Goal: Entertainment & Leisure: Browse casually

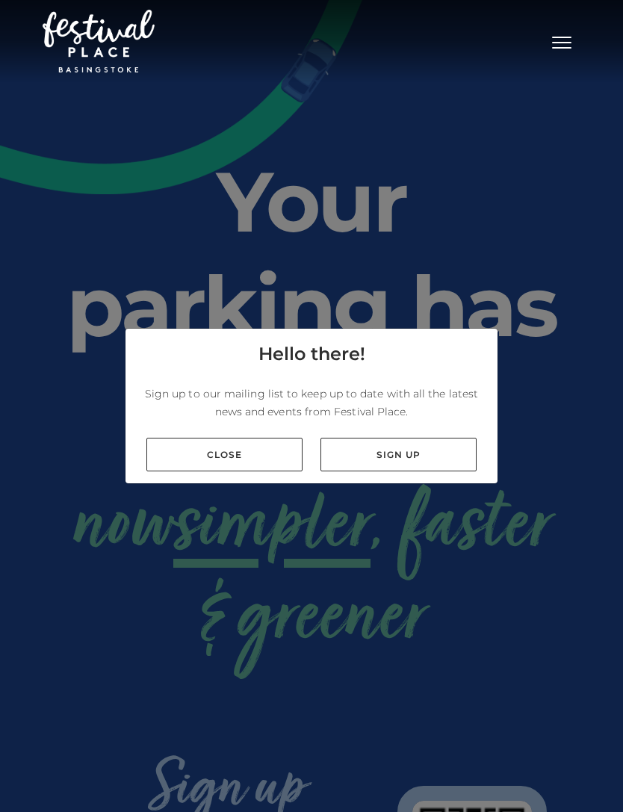
click at [181, 471] on link "Close" at bounding box center [224, 455] width 156 height 34
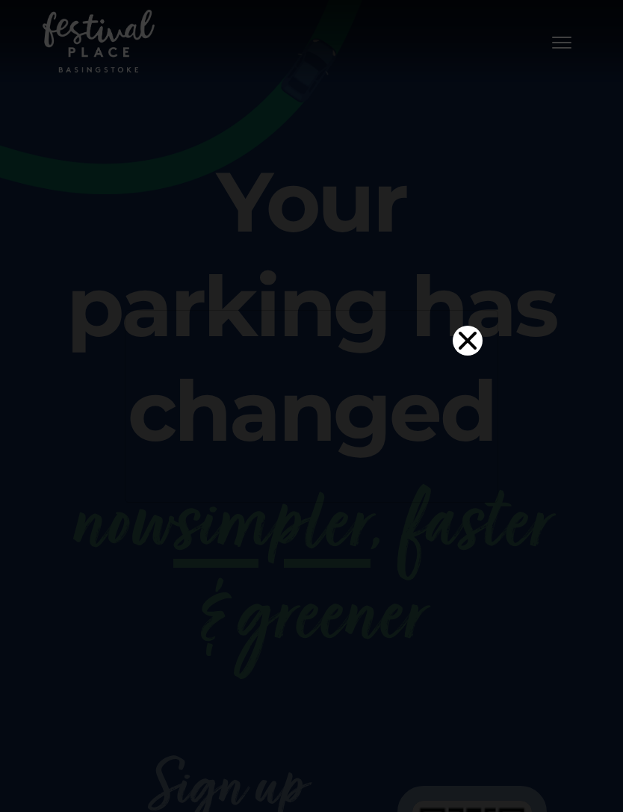
click at [469, 331] on icon "Close" at bounding box center [468, 340] width 18 height 18
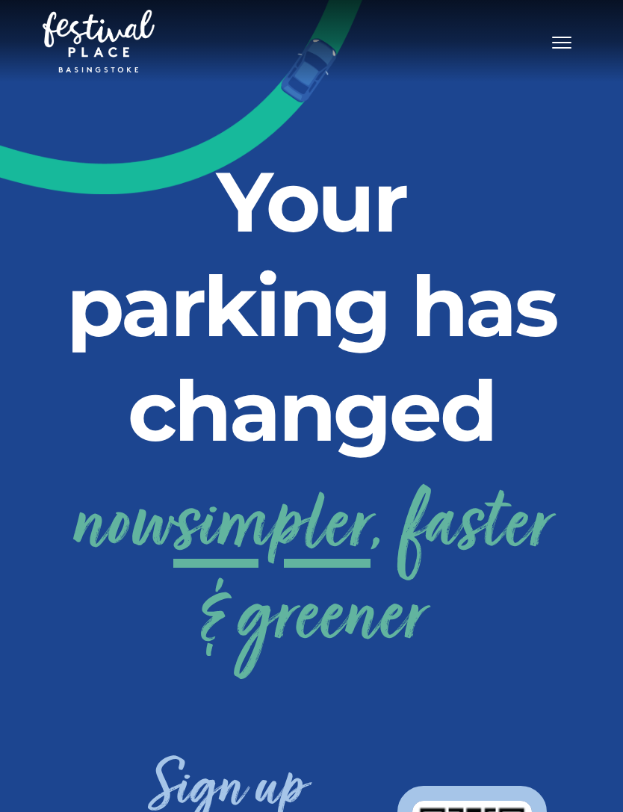
click at [556, 38] on span "Toggle navigation" at bounding box center [561, 37] width 19 height 1
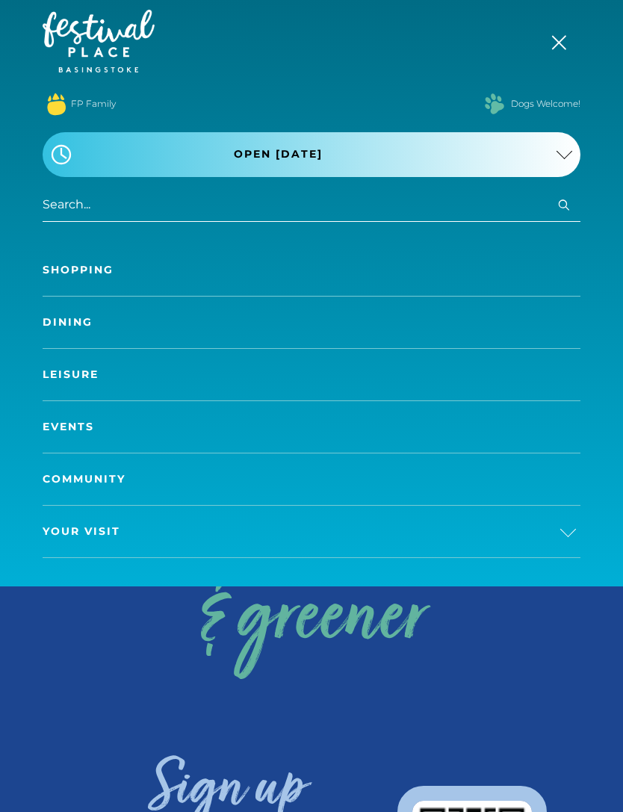
click at [58, 373] on link "Leisure" at bounding box center [312, 375] width 538 height 52
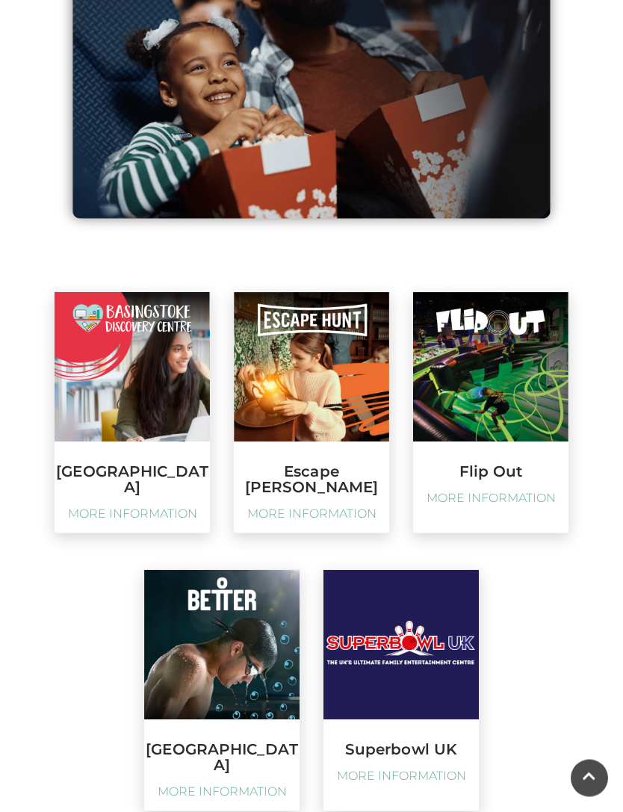
scroll to position [1764, 0]
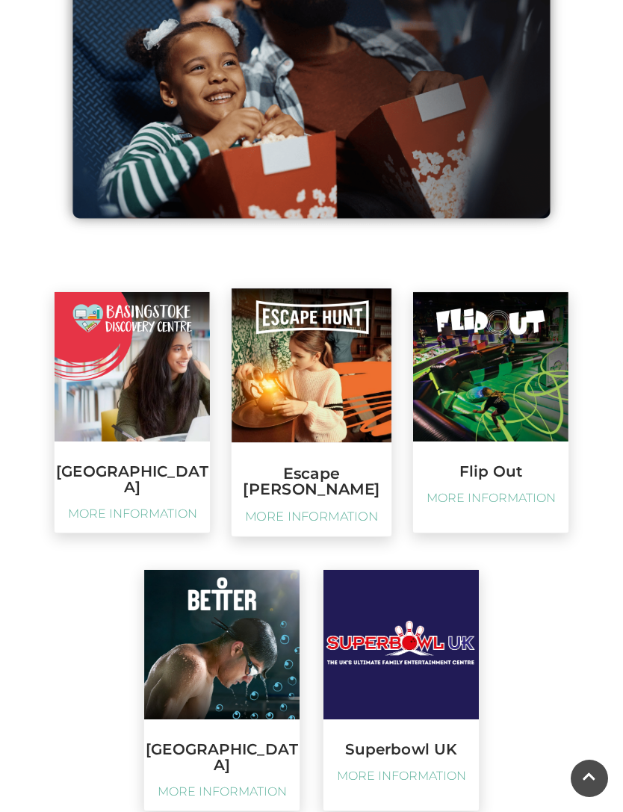
click at [281, 509] on span "MORE INFORMATION" at bounding box center [311, 517] width 145 height 16
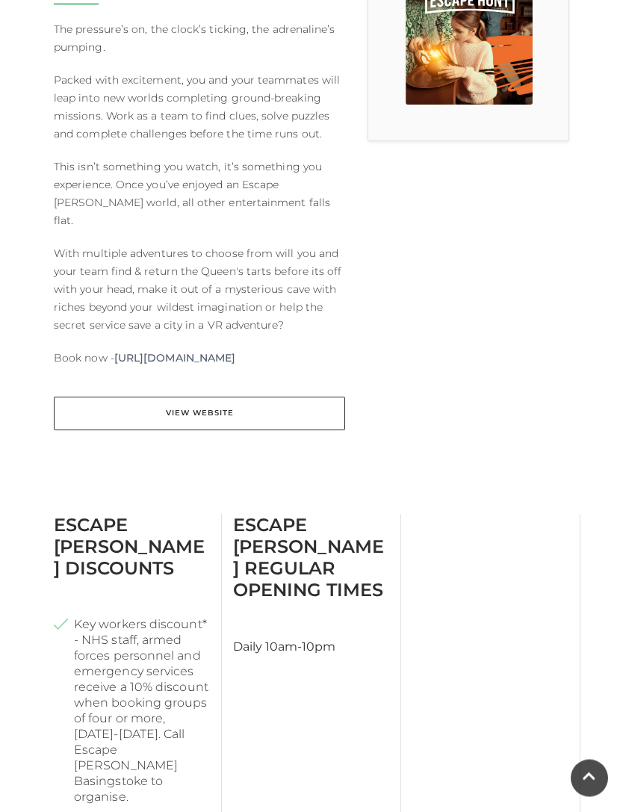
scroll to position [519, 0]
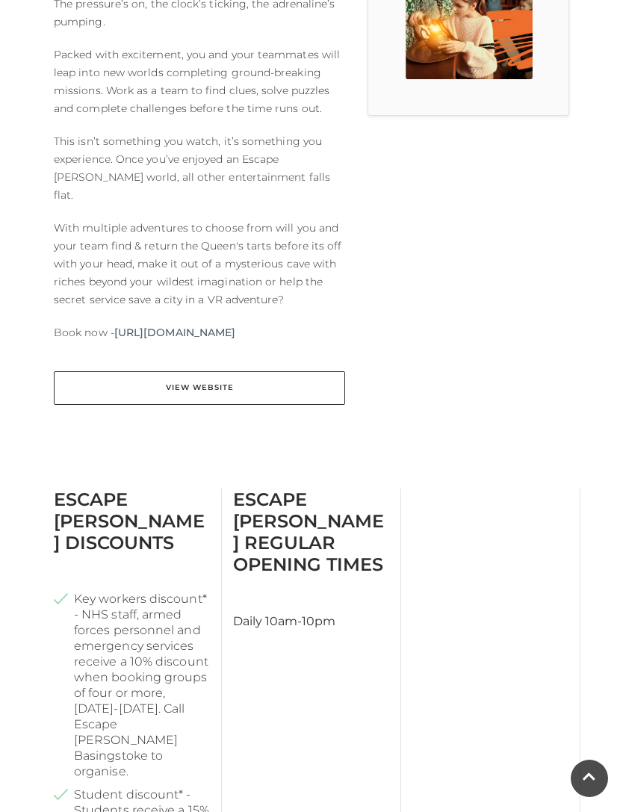
click at [152, 323] on link "https://escapehunt.com/uk/basingstoke/" at bounding box center [174, 332] width 121 height 18
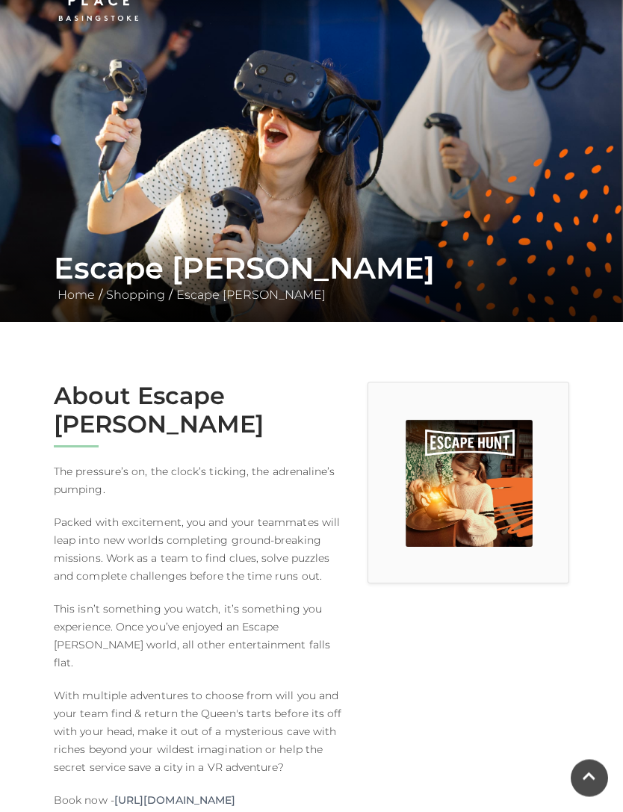
scroll to position [0, 0]
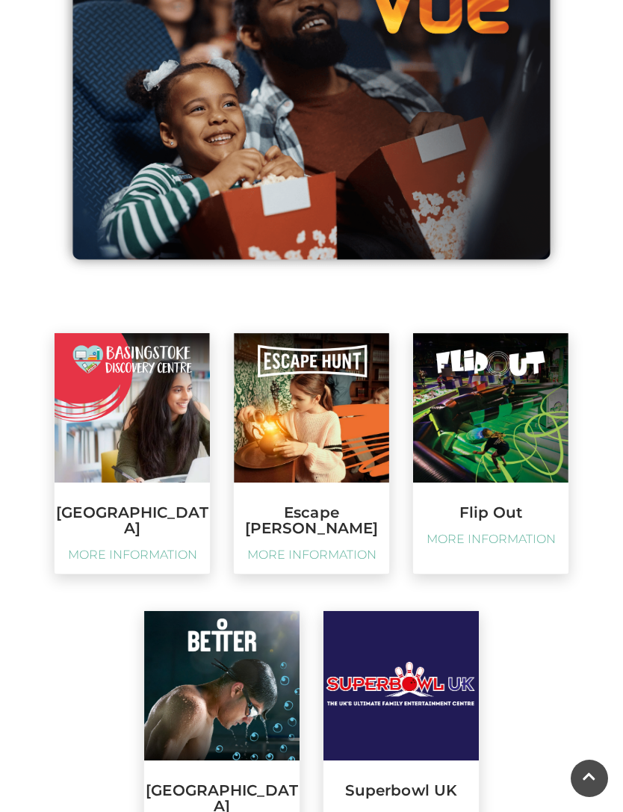
scroll to position [1538, 0]
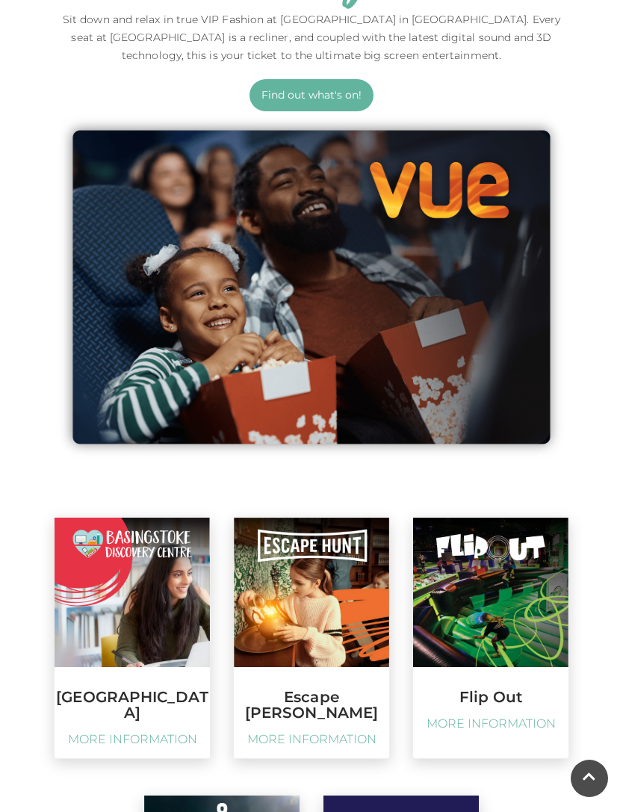
click at [332, 99] on link "Find out what's on!" at bounding box center [311, 95] width 124 height 32
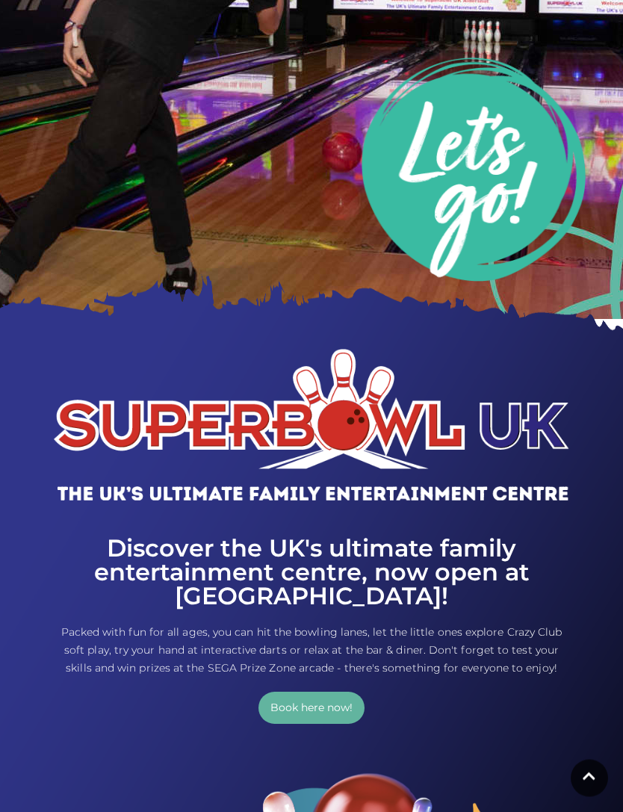
scroll to position [203, 0]
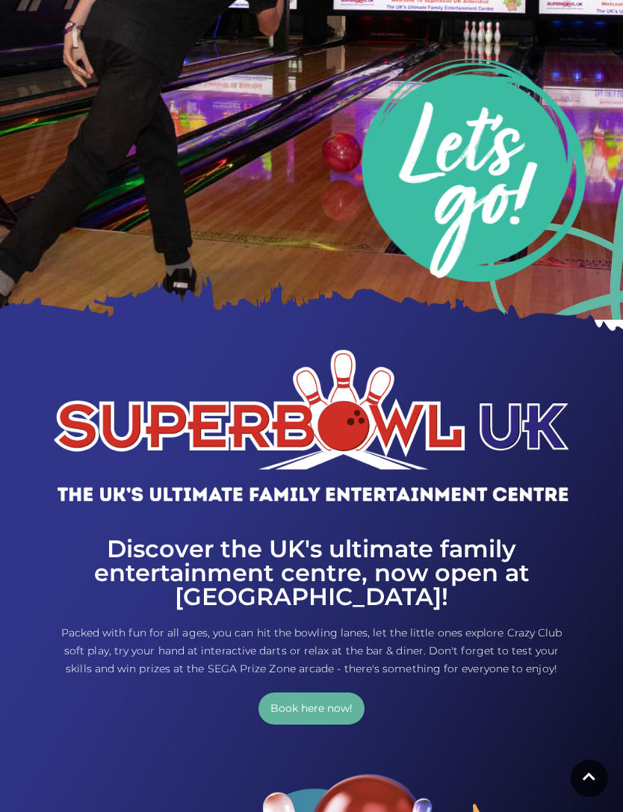
click at [270, 701] on link "Book here now!" at bounding box center [311, 708] width 106 height 32
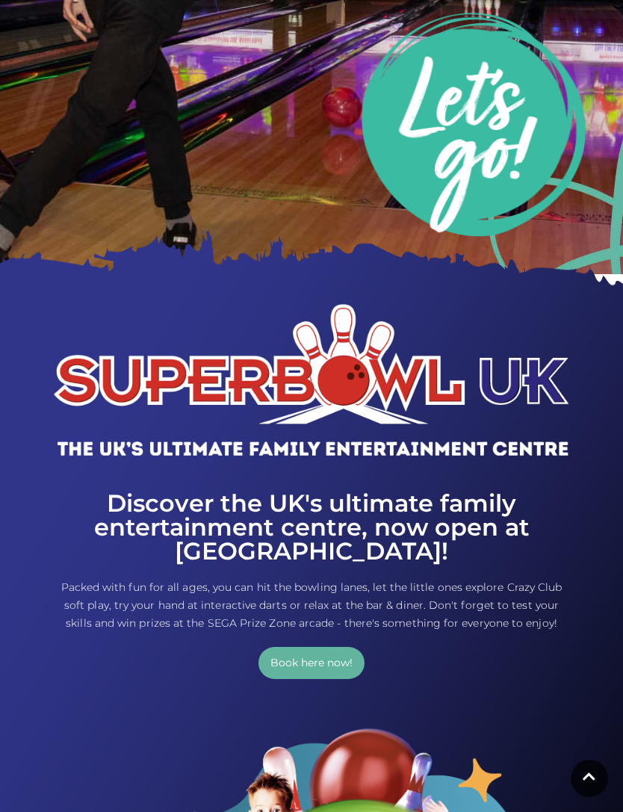
scroll to position [0, 0]
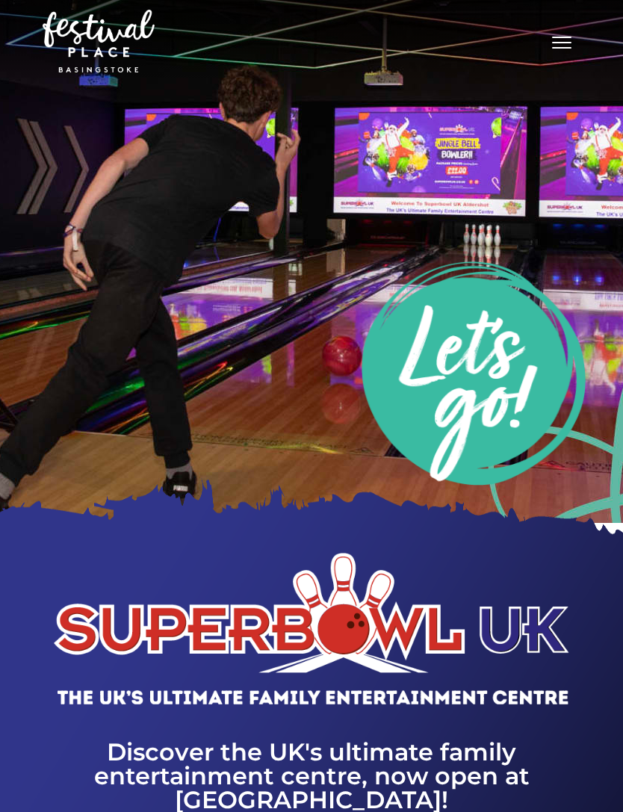
click at [553, 49] on button "Toggle navigation" at bounding box center [561, 41] width 37 height 22
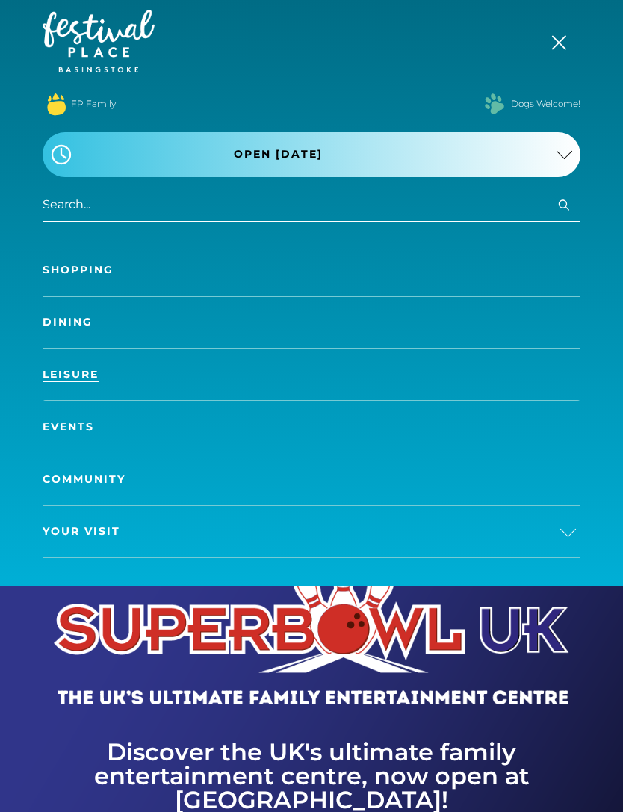
click at [306, 329] on link "Dining" at bounding box center [312, 322] width 538 height 52
click at [84, 329] on link "Dining" at bounding box center [312, 322] width 538 height 52
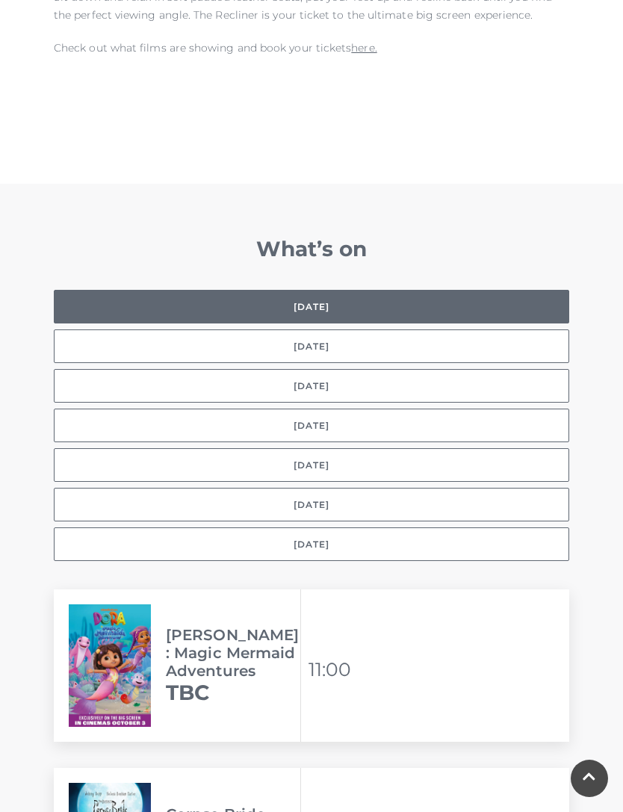
click at [447, 488] on button "[DATE]" at bounding box center [311, 505] width 515 height 34
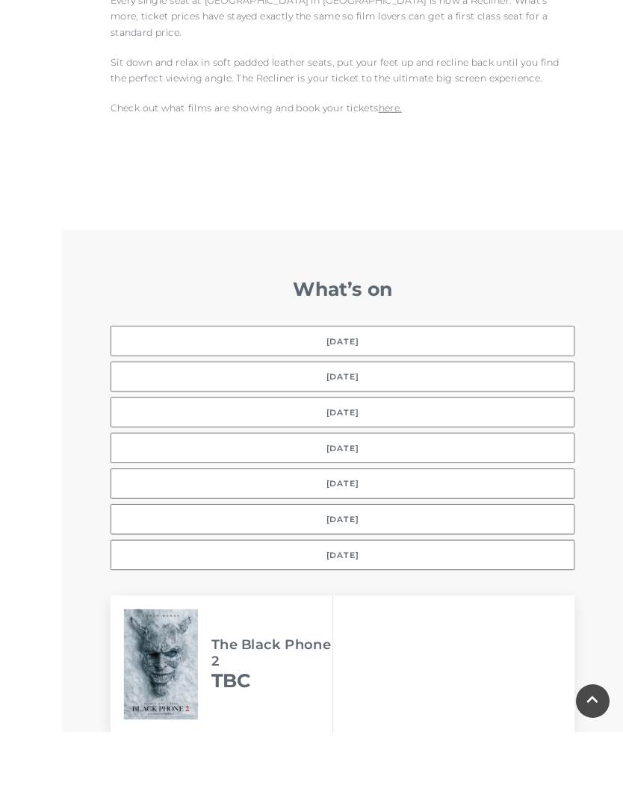
scroll to position [1152, 0]
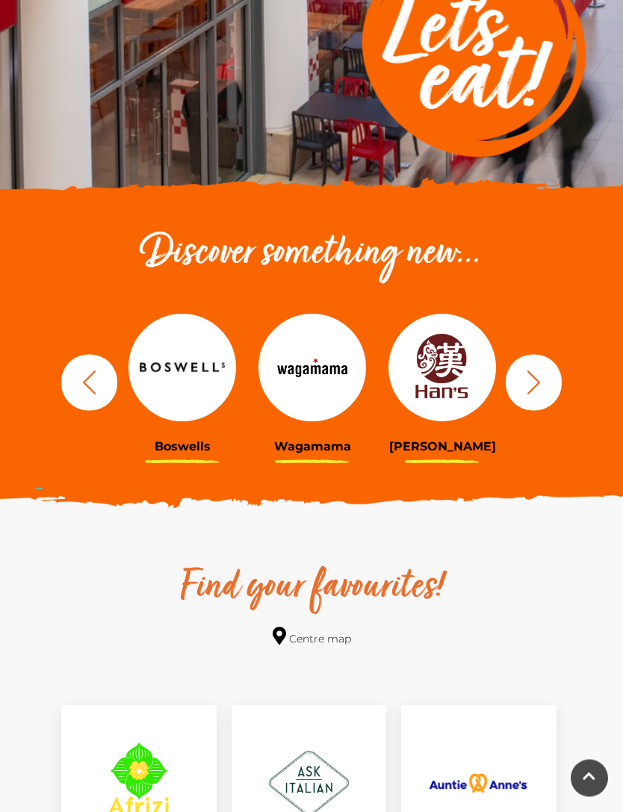
click at [538, 384] on icon "button" at bounding box center [533, 382] width 13 height 24
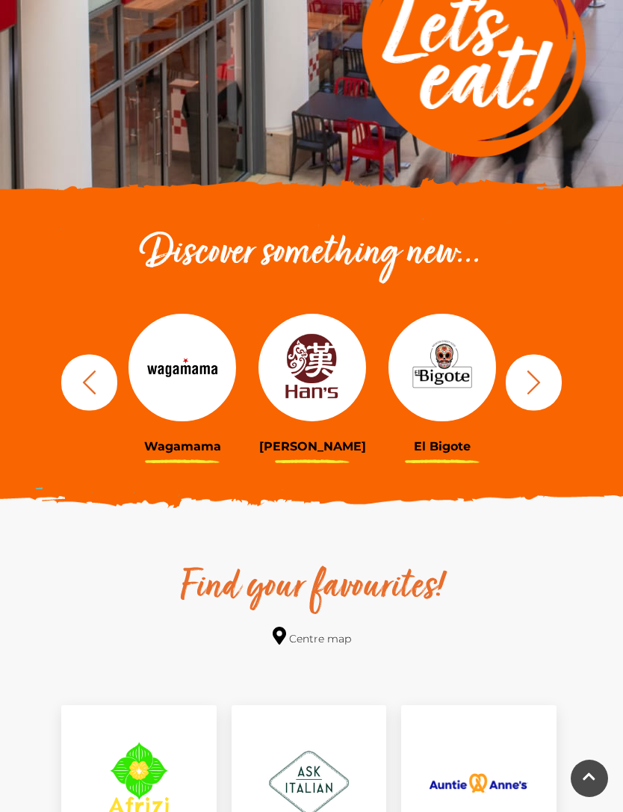
click at [544, 382] on icon "button" at bounding box center [534, 382] width 28 height 28
click at [547, 379] on button "button" at bounding box center [534, 382] width 56 height 56
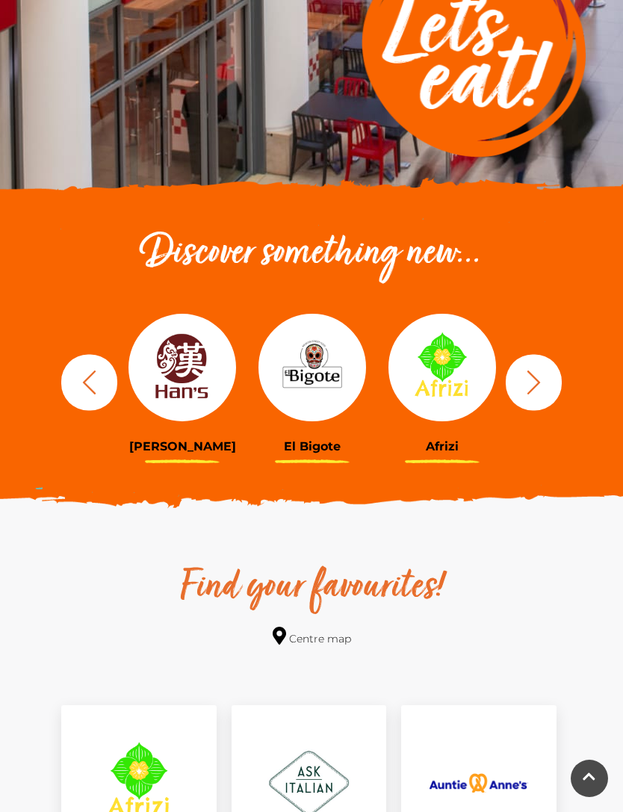
click at [538, 382] on icon "button" at bounding box center [533, 382] width 13 height 24
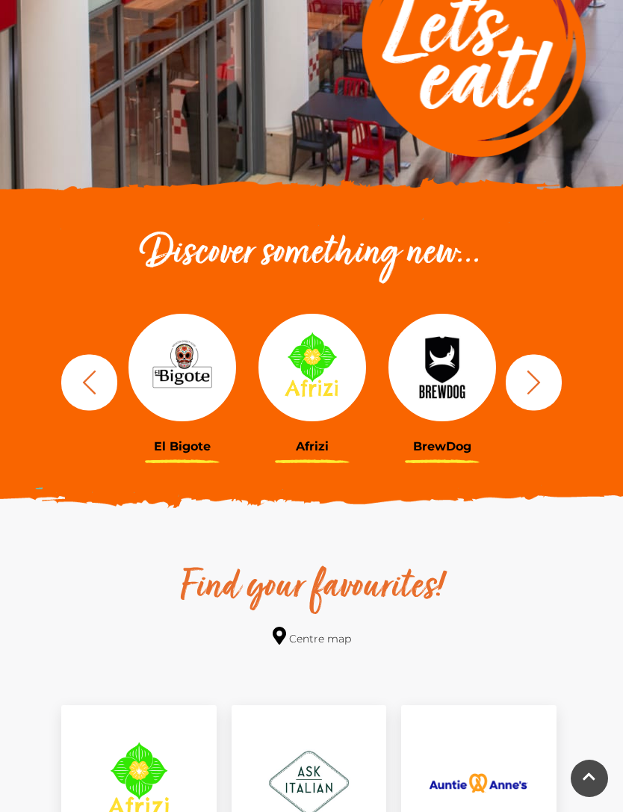
click at [538, 382] on icon "button" at bounding box center [533, 382] width 13 height 24
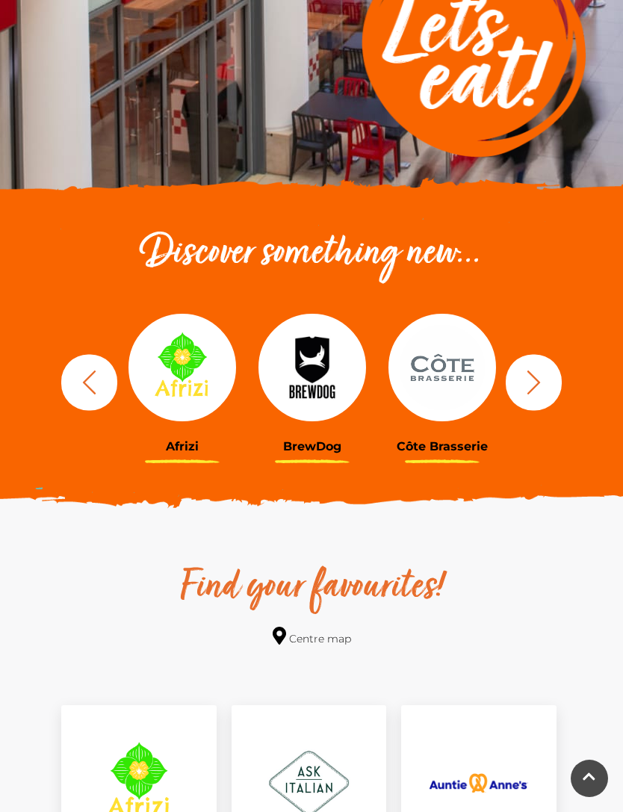
click at [538, 388] on icon "button" at bounding box center [534, 382] width 28 height 28
click at [538, 384] on icon "button" at bounding box center [533, 382] width 13 height 24
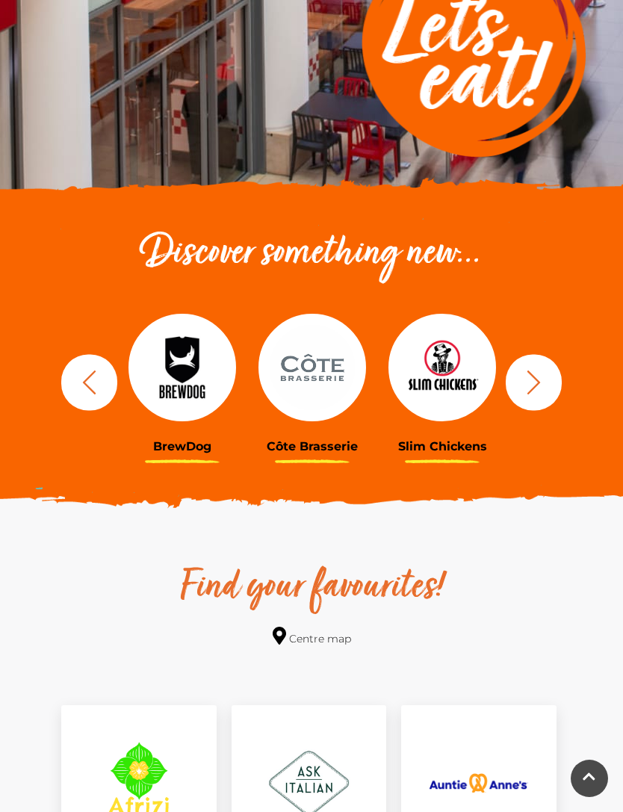
click at [537, 384] on icon "button" at bounding box center [533, 382] width 13 height 24
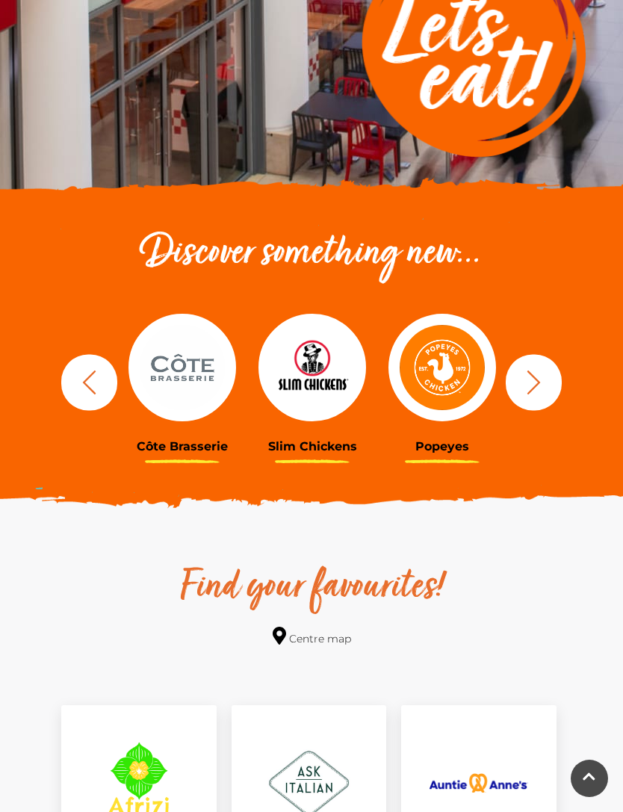
click at [544, 379] on icon "button" at bounding box center [534, 382] width 28 height 28
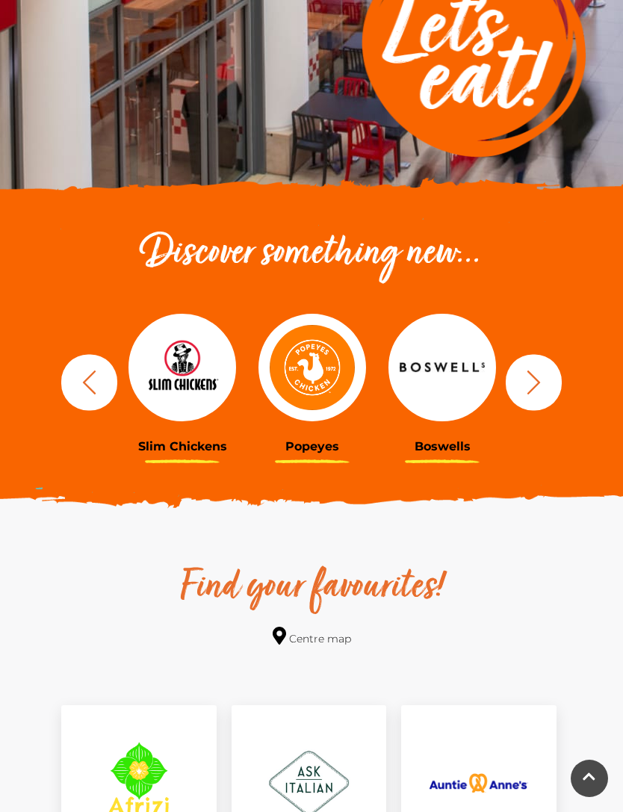
click at [545, 379] on icon "button" at bounding box center [534, 382] width 28 height 28
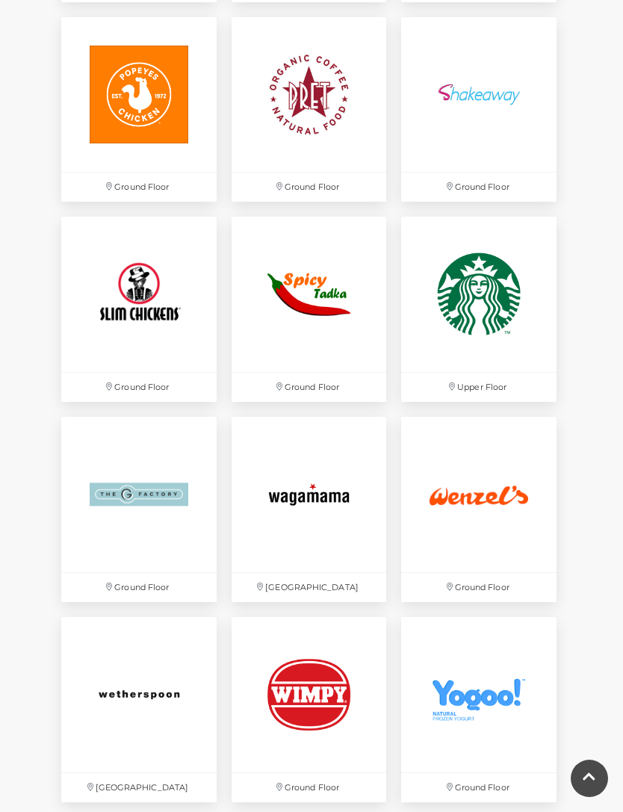
scroll to position [3214, 0]
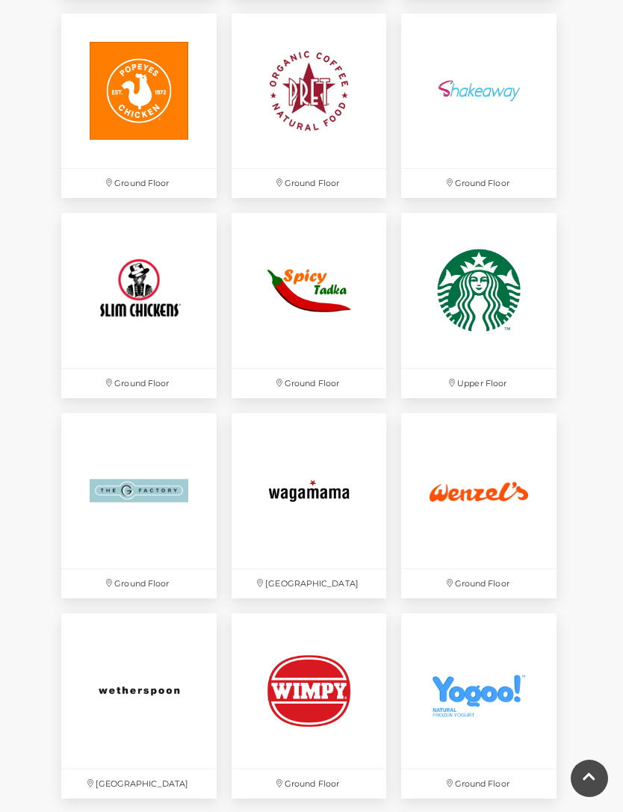
click at [153, 481] on img at bounding box center [138, 490] width 155 height 155
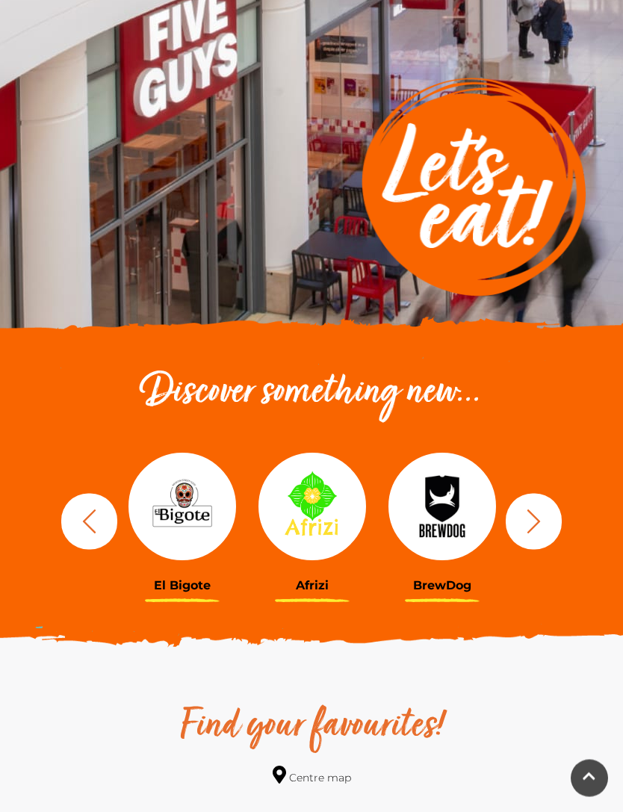
scroll to position [0, 0]
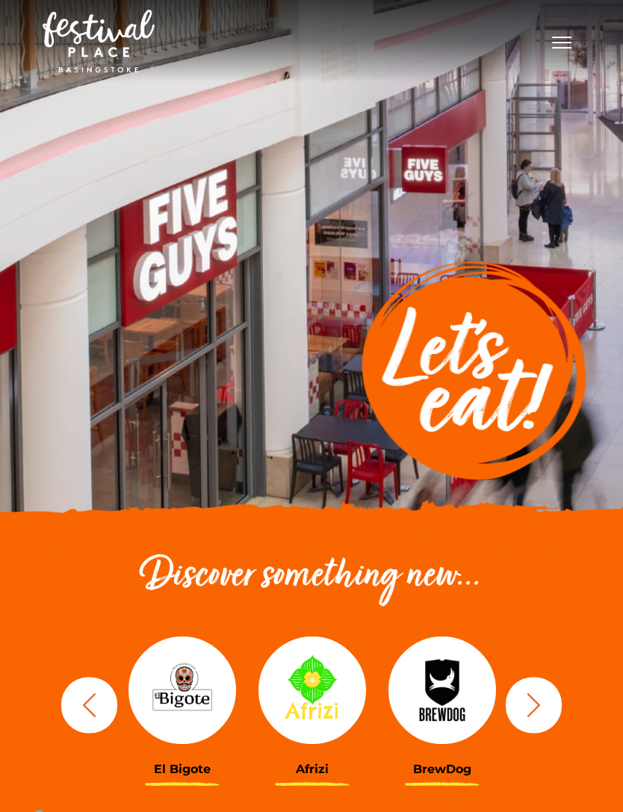
click at [578, 40] on button "Toggle navigation" at bounding box center [561, 41] width 37 height 22
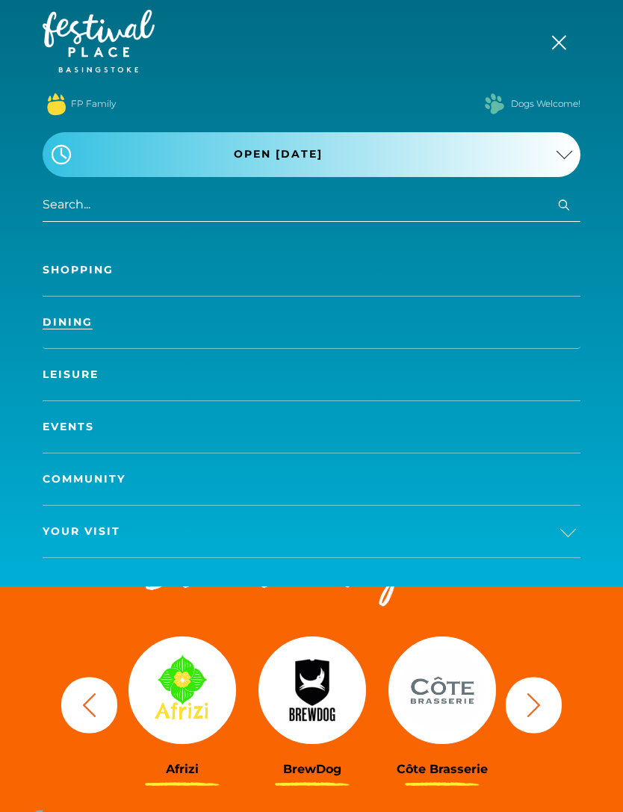
click at [69, 370] on link "Leisure" at bounding box center [312, 375] width 538 height 52
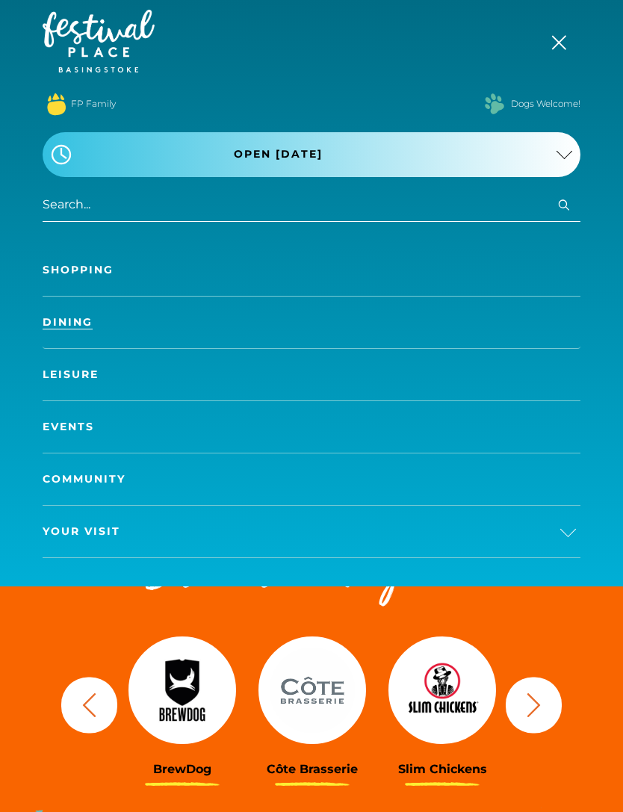
click at [66, 381] on link "Leisure" at bounding box center [312, 375] width 538 height 52
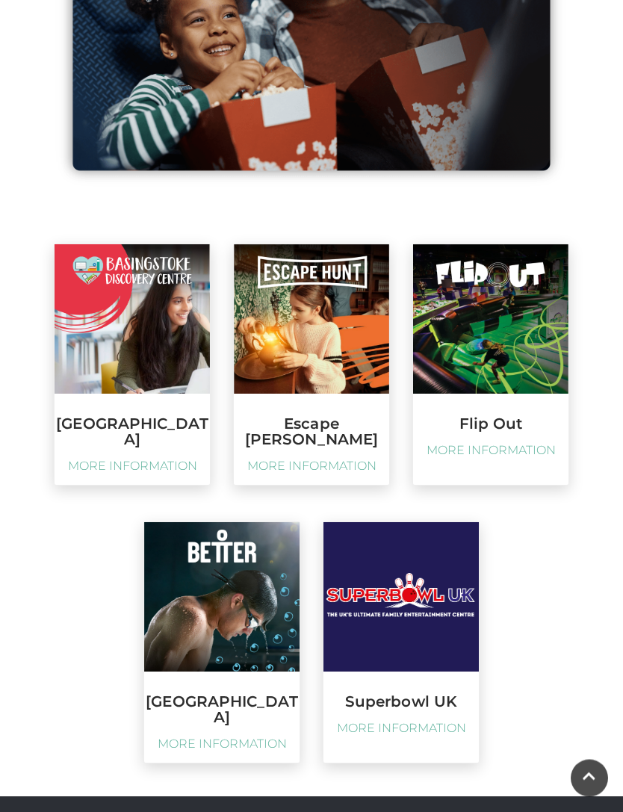
scroll to position [1851, 0]
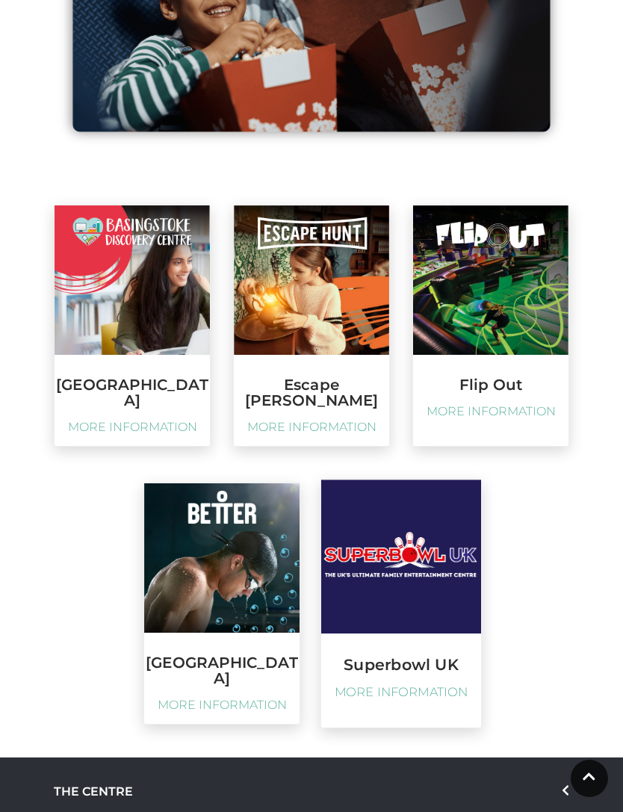
click at [414, 546] on img at bounding box center [401, 557] width 160 height 154
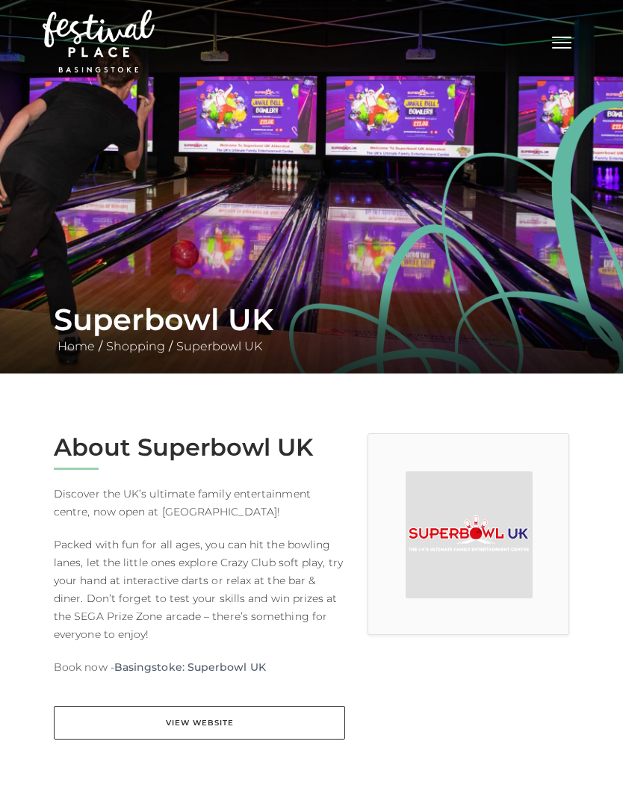
click at [127, 731] on link "View Website" at bounding box center [199, 723] width 291 height 34
